Goal: Communication & Community: Ask a question

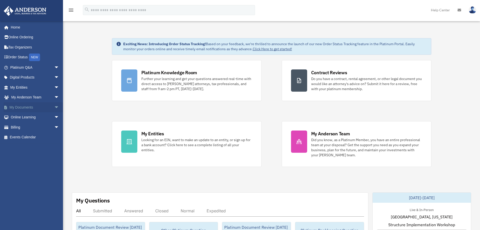
click at [54, 107] on span "arrow_drop_down" at bounding box center [59, 107] width 10 height 10
click at [54, 107] on span "arrow_drop_up" at bounding box center [59, 107] width 10 height 10
click at [54, 107] on span "arrow_drop_down" at bounding box center [59, 107] width 10 height 10
click at [22, 117] on link "Box" at bounding box center [37, 117] width 60 height 10
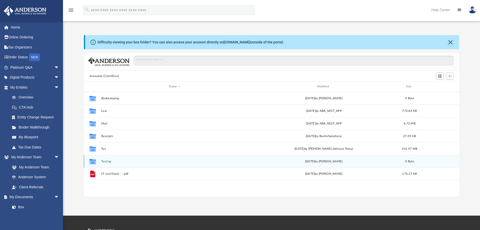
scroll to position [111, 371]
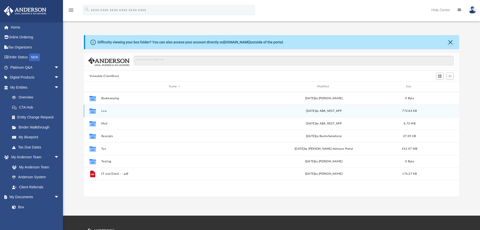
click at [244, 113] on div "Collaborated Folder Law Wed Apr 23 2025 by ABA_NEST_APP 772.84 KB" at bounding box center [271, 110] width 375 height 13
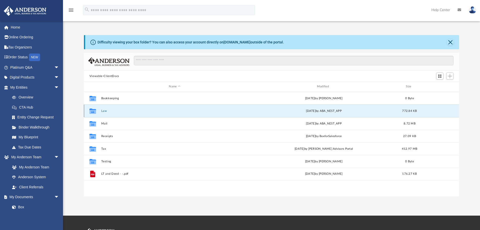
click at [244, 113] on div "Collaborated Folder Law Wed Apr 23 2025 by ABA_NEST_APP 772.84 KB" at bounding box center [271, 110] width 375 height 13
click at [234, 111] on button "Law" at bounding box center [174, 110] width 147 height 3
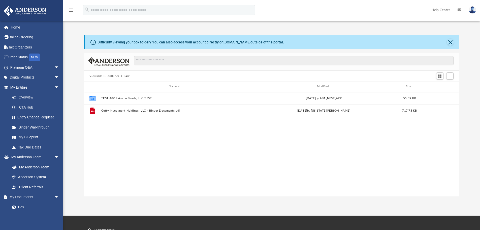
click at [226, 137] on div "Collaborated Folder TEST 4801 Anaco Beach, LLC TEST Wed Apr 23 2025 by ABA_NEST…" at bounding box center [271, 144] width 375 height 104
click at [266, 127] on div "Collaborated Folder TEST 4801 Anaco Beach, LLC TEST Wed Apr 23 2025 by ABA_NEST…" at bounding box center [271, 144] width 375 height 104
click at [54, 67] on span "arrow_drop_down" at bounding box center [59, 67] width 10 height 10
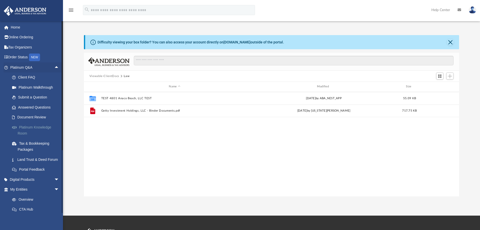
click at [45, 126] on link "Platinum Knowledge Room" at bounding box center [37, 130] width 60 height 16
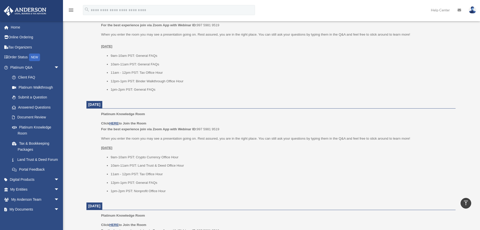
scroll to position [202, 0]
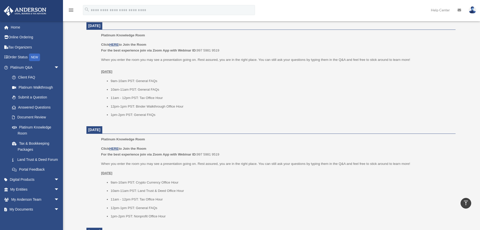
drag, startPoint x: 88, startPoint y: 26, endPoint x: 128, endPoint y: 24, distance: 39.6
click at [128, 24] on dt "September 9, 2025" at bounding box center [270, 26] width 369 height 8
click at [238, 97] on li "11am - 12pm PST: Tax Office Hour" at bounding box center [281, 98] width 341 height 6
click at [268, 101] on ul "9am-10am PST: General FAQs 10am-11am PST: General FAQs 11am - 12pm PST: Tax Off…" at bounding box center [276, 98] width 351 height 40
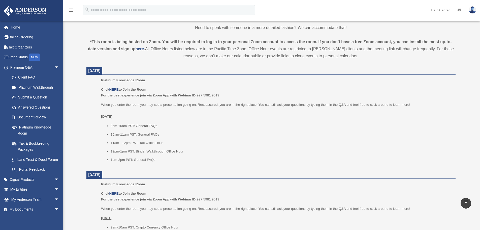
scroll to position [151, 0]
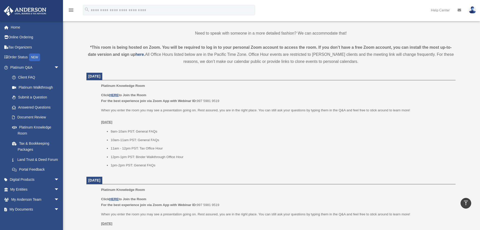
drag, startPoint x: 102, startPoint y: 94, endPoint x: 302, endPoint y: 172, distance: 214.7
click at [250, 123] on p "When you enter the room you may see a presentation going on. Rest assured, you …" at bounding box center [276, 116] width 351 height 18
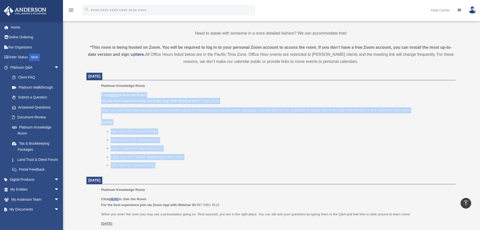
drag, startPoint x: 97, startPoint y: 95, endPoint x: 245, endPoint y: 168, distance: 165.4
click at [245, 168] on ul "Platinum Knowledge Room Click HERE to Join the Room For the best experience joi…" at bounding box center [271, 127] width 362 height 89
click at [235, 132] on li "9am-10am PST: General FAQs" at bounding box center [281, 131] width 341 height 6
drag, startPoint x: 99, startPoint y: 94, endPoint x: 208, endPoint y: 165, distance: 130.2
click at [208, 165] on ul "Platinum Knowledge Room Click HERE to Join the Room For the best experience joi…" at bounding box center [271, 127] width 362 height 89
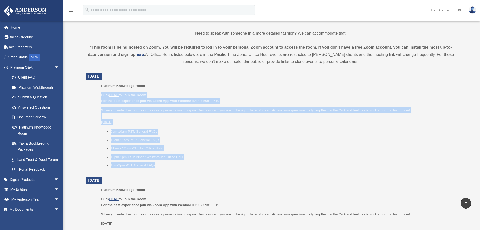
click at [258, 137] on li "10am-11am PST: General FAQs" at bounding box center [281, 140] width 341 height 6
drag, startPoint x: 94, startPoint y: 93, endPoint x: 228, endPoint y: 167, distance: 152.0
click at [228, 167] on ul "Platinum Knowledge Room Click HERE to Join the Room For the best experience joi…" at bounding box center [271, 127] width 362 height 89
click at [244, 121] on p "When you enter the room you may see a presentation going on. Rest assured, you …" at bounding box center [276, 116] width 351 height 18
drag, startPoint x: 101, startPoint y: 94, endPoint x: 239, endPoint y: 168, distance: 156.5
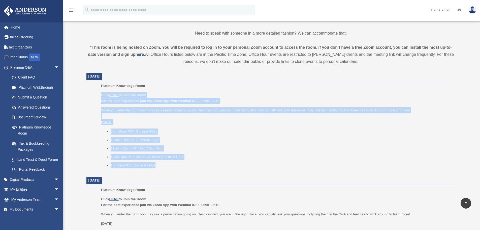
click at [239, 168] on ul "Platinum Knowledge Room Click HERE to Join the Room For the best experience joi…" at bounding box center [271, 127] width 362 height 89
click at [236, 145] on li "11am - 12pm PST: Tax Office Hour" at bounding box center [281, 148] width 341 height 6
drag, startPoint x: 93, startPoint y: 95, endPoint x: 225, endPoint y: 168, distance: 151.6
click at [225, 168] on ul "Platinum Knowledge Room Click HERE to Join the Room For the best experience joi…" at bounding box center [271, 127] width 362 height 89
click at [199, 120] on p "When you enter the room you may see a presentation going on. Rest assured, you …" at bounding box center [276, 116] width 351 height 18
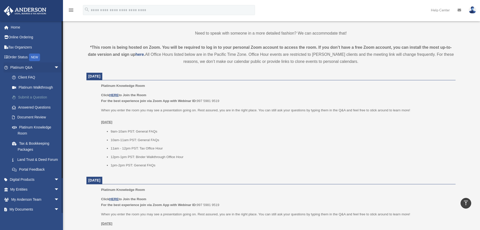
click at [29, 95] on link "Submit a Question" at bounding box center [37, 97] width 60 height 10
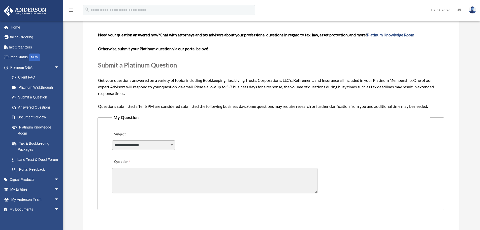
scroll to position [75, 0]
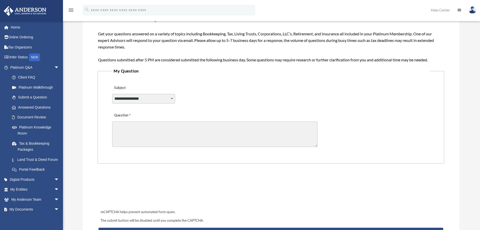
click at [123, 126] on textarea "Question" at bounding box center [214, 133] width 205 height 25
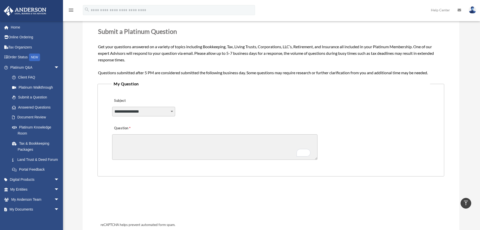
scroll to position [0, 0]
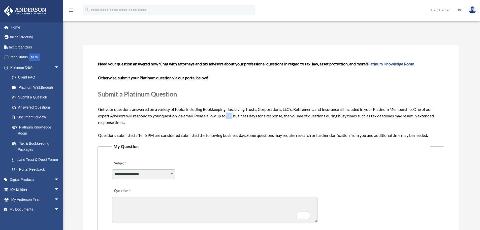
drag, startPoint x: 228, startPoint y: 116, endPoint x: 234, endPoint y: 118, distance: 6.5
click at [234, 118] on span "Need your question answered now? Chat with attorneys and tax advisors about you…" at bounding box center [270, 99] width 345 height 76
click at [233, 116] on span "Need your question answered now? Chat with attorneys and tax advisors about you…" at bounding box center [270, 99] width 345 height 76
click at [229, 117] on span "Need your question answered now? Chat with attorneys and tax advisors about you…" at bounding box center [270, 99] width 345 height 76
drag, startPoint x: 228, startPoint y: 116, endPoint x: 234, endPoint y: 116, distance: 5.8
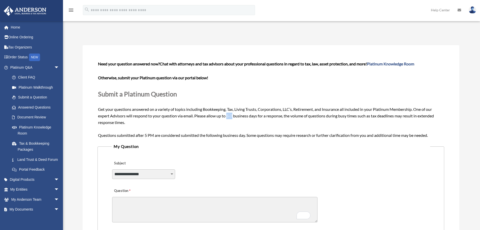
click at [234, 116] on span "Need your question answered now? Chat with attorneys and tax advisors about you…" at bounding box center [270, 99] width 345 height 76
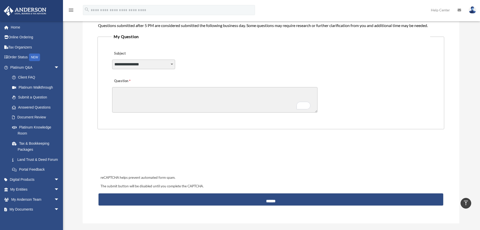
scroll to position [50, 0]
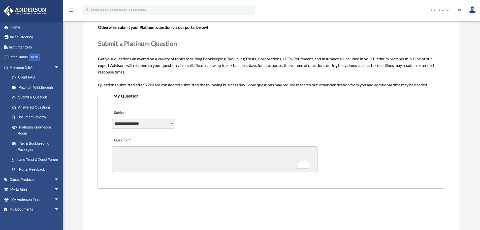
click at [147, 153] on textarea "Question" at bounding box center [214, 158] width 205 height 25
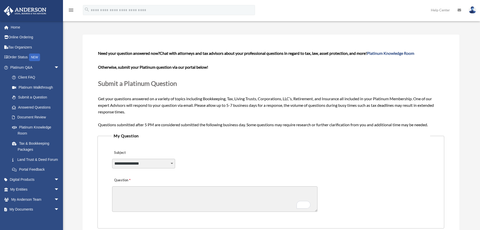
scroll to position [0, 0]
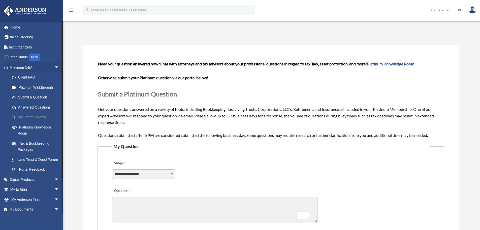
click at [35, 116] on link "Document Review" at bounding box center [37, 117] width 60 height 10
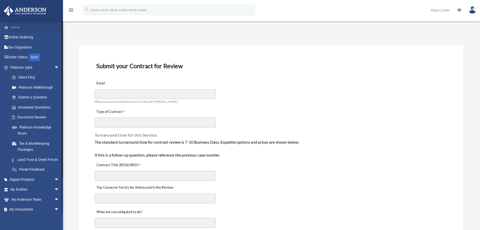
click at [20, 27] on link "Home" at bounding box center [35, 27] width 63 height 10
